Goal: Browse casually: Explore the website without a specific task or goal

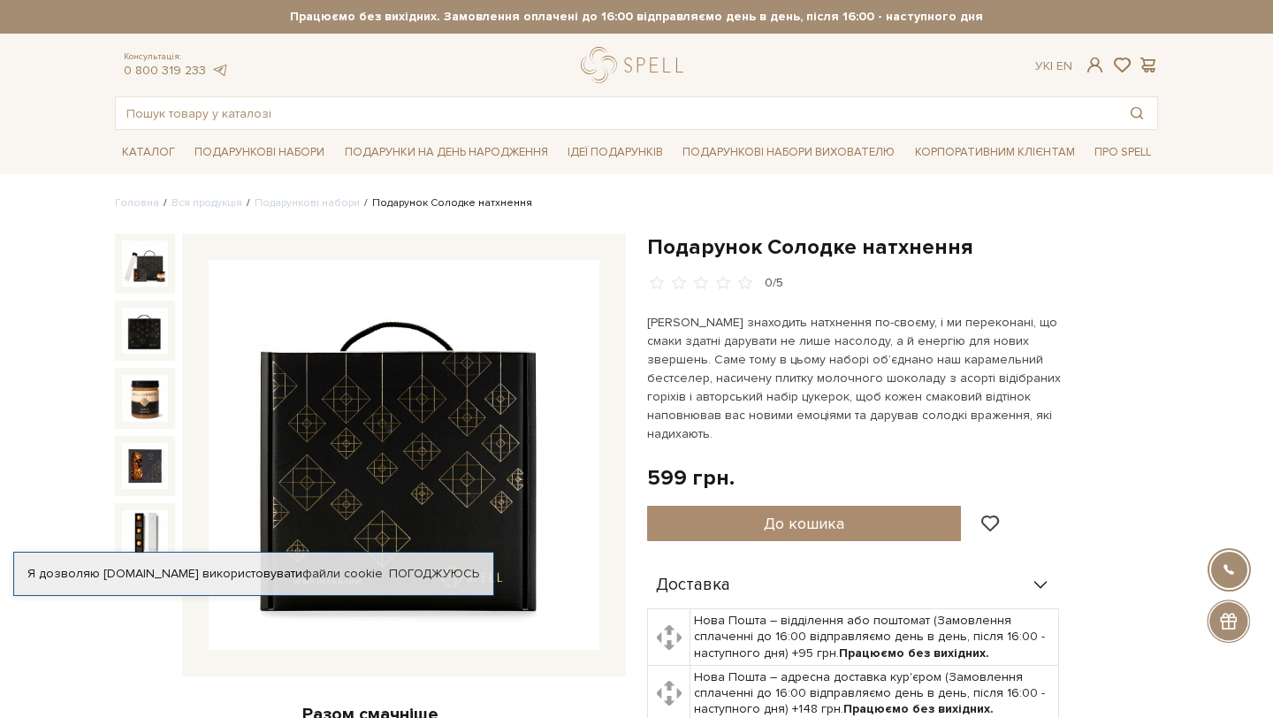
click at [133, 343] on img at bounding box center [145, 331] width 46 height 46
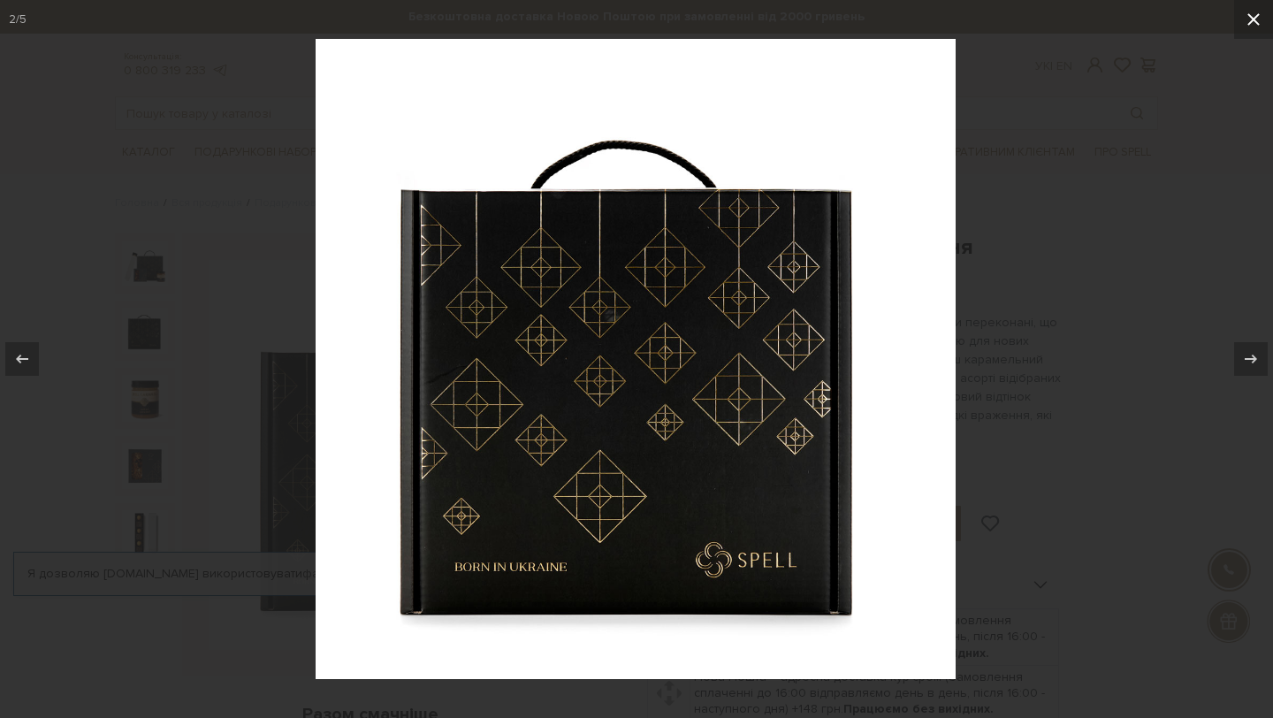
click at [1252, 13] on icon at bounding box center [1253, 19] width 21 height 21
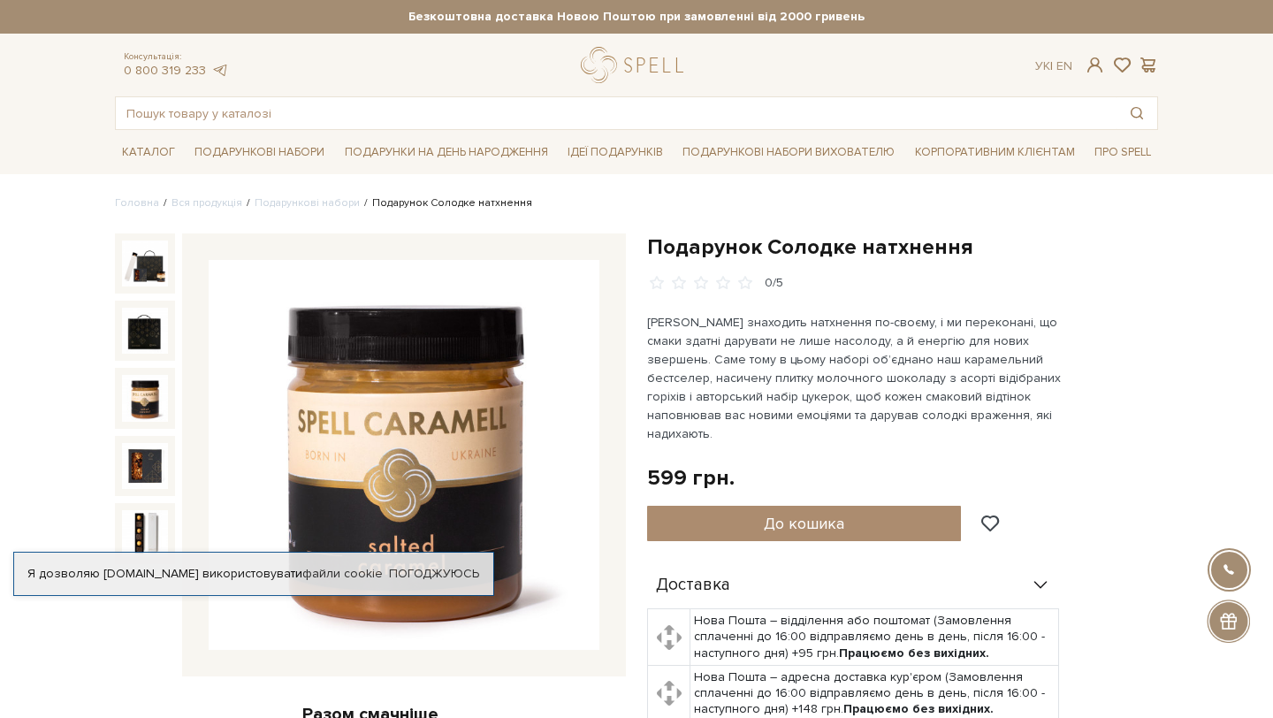
click at [144, 411] on img at bounding box center [145, 398] width 46 height 46
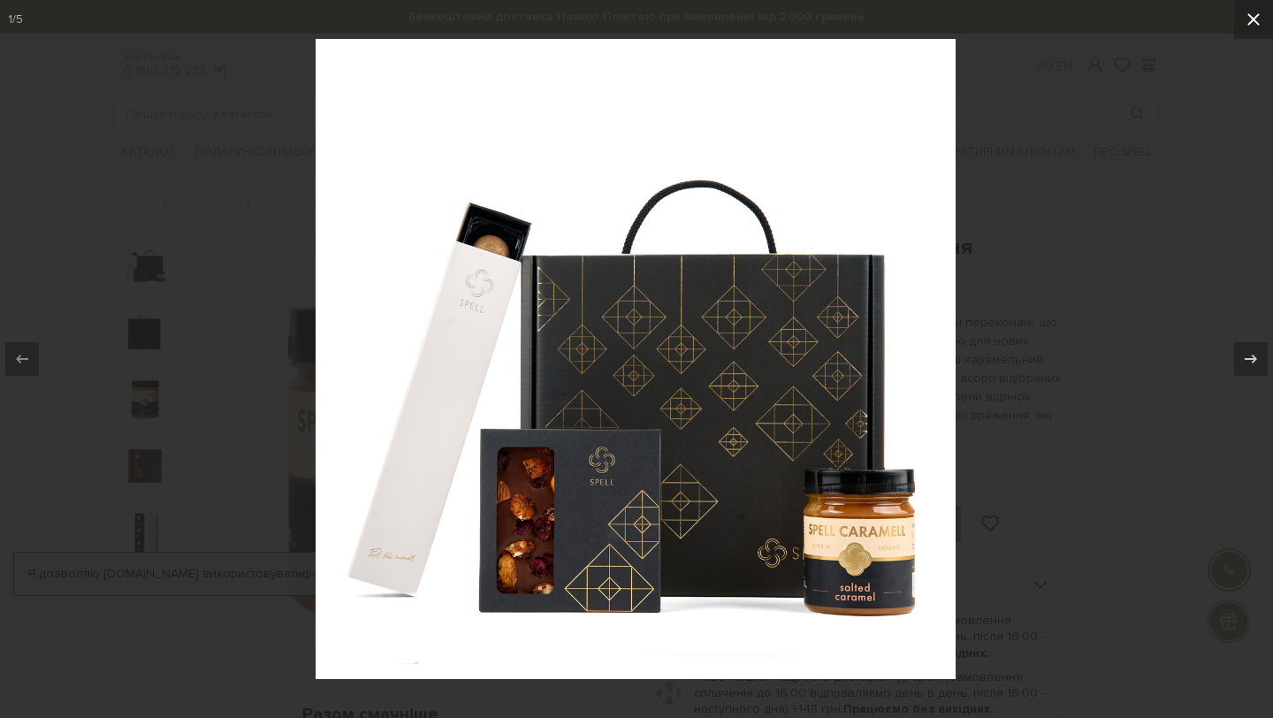
click at [1256, 26] on icon at bounding box center [1253, 19] width 21 height 21
